Goal: Transaction & Acquisition: Purchase product/service

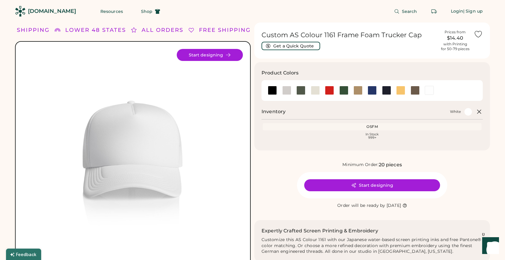
click at [108, 31] on div "LOWER 48 STATES" at bounding box center [95, 30] width 61 height 8
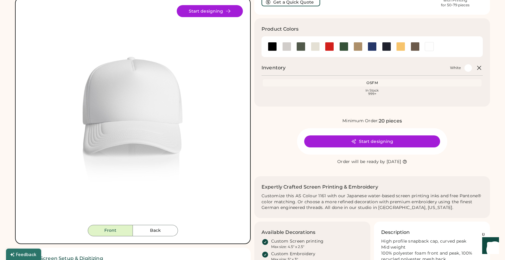
scroll to position [46, 0]
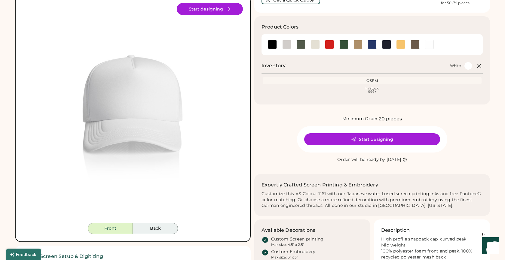
click at [158, 229] on button "Back" at bounding box center [155, 228] width 45 height 11
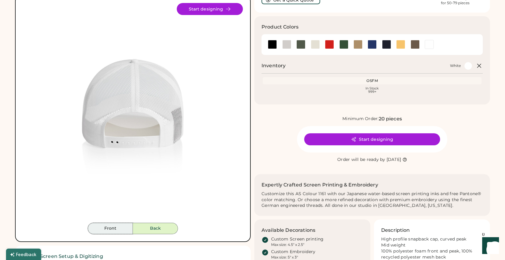
click at [119, 230] on button "Front" at bounding box center [110, 228] width 45 height 11
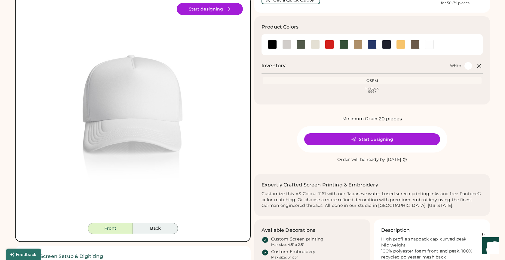
click at [161, 230] on button "Back" at bounding box center [155, 228] width 45 height 11
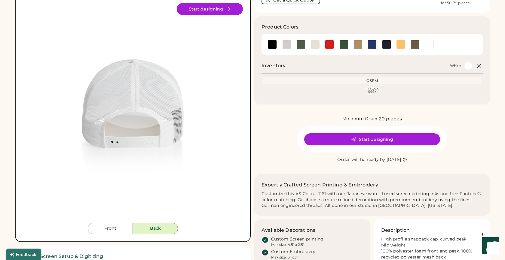
click at [118, 222] on img at bounding box center [133, 113] width 220 height 220
click at [115, 231] on button "Front" at bounding box center [110, 228] width 45 height 11
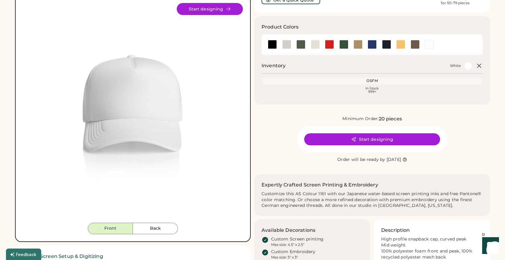
scroll to position [0, 0]
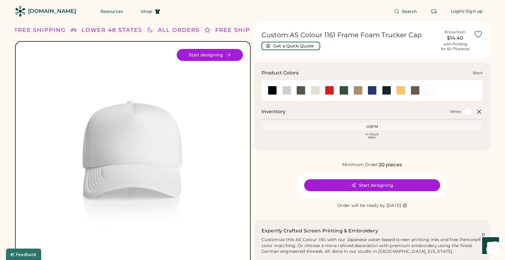
click at [271, 89] on div at bounding box center [272, 90] width 9 height 9
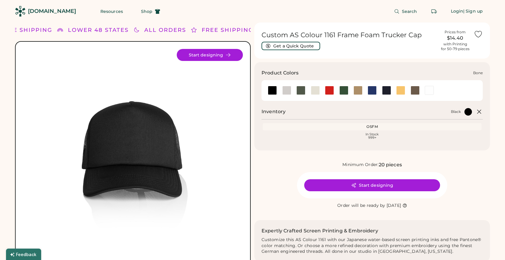
click at [286, 89] on div at bounding box center [286, 90] width 9 height 9
click at [302, 90] on div at bounding box center [300, 90] width 9 height 9
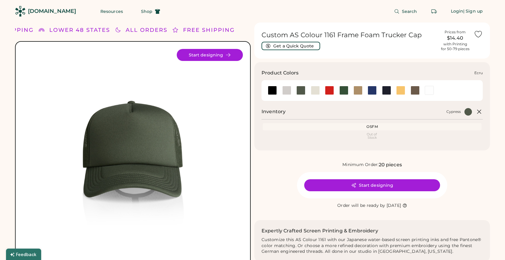
click at [318, 89] on div at bounding box center [315, 90] width 9 height 9
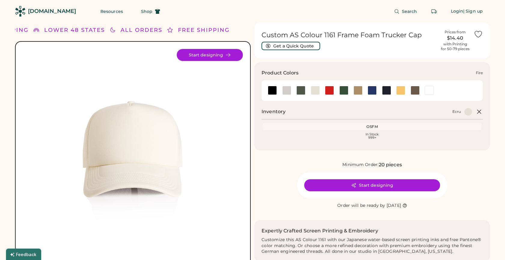
click at [334, 91] on div at bounding box center [329, 90] width 14 height 9
click at [331, 91] on div at bounding box center [329, 90] width 9 height 9
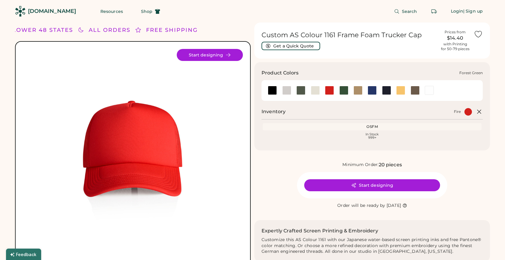
click at [343, 91] on div at bounding box center [343, 90] width 9 height 9
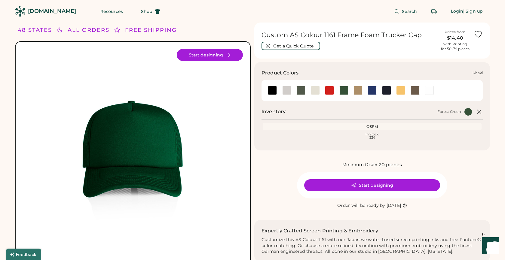
click at [358, 90] on div at bounding box center [358, 90] width 9 height 9
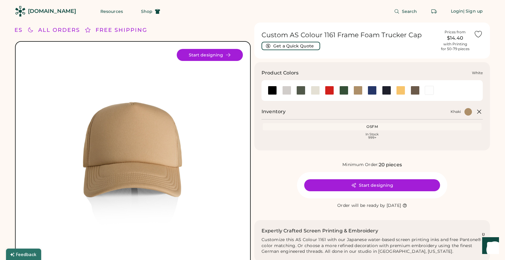
click at [428, 89] on div at bounding box center [429, 90] width 9 height 9
